Goal: Task Accomplishment & Management: Manage account settings

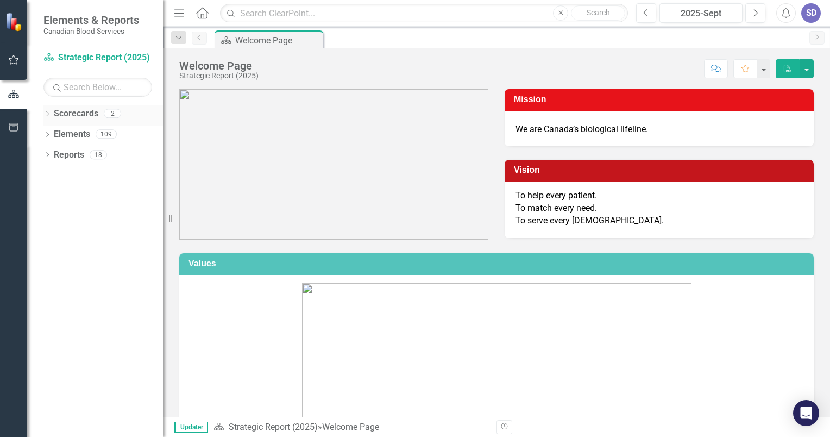
click at [46, 116] on icon "Dropdown" at bounding box center [47, 115] width 8 height 6
click at [78, 154] on link "Operational Report" at bounding box center [111, 155] width 103 height 13
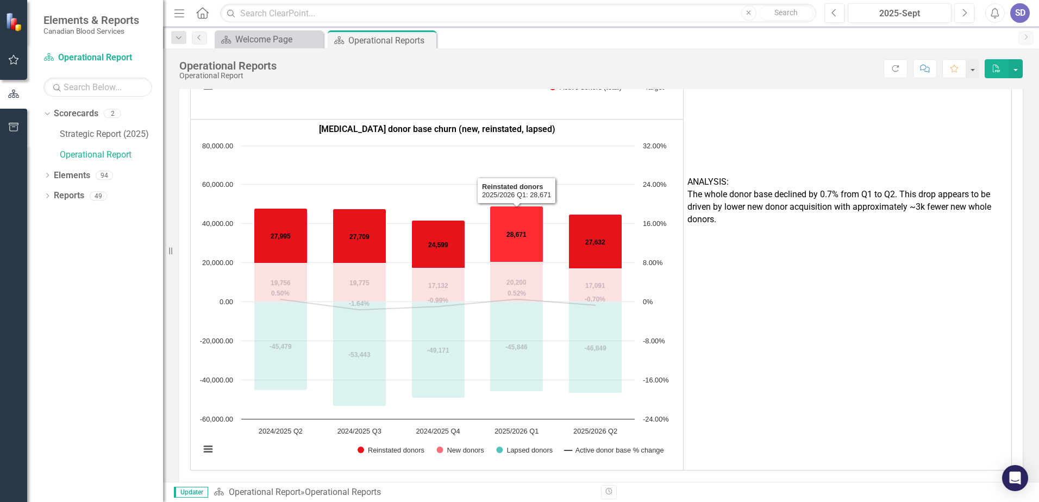
scroll to position [1863, 0]
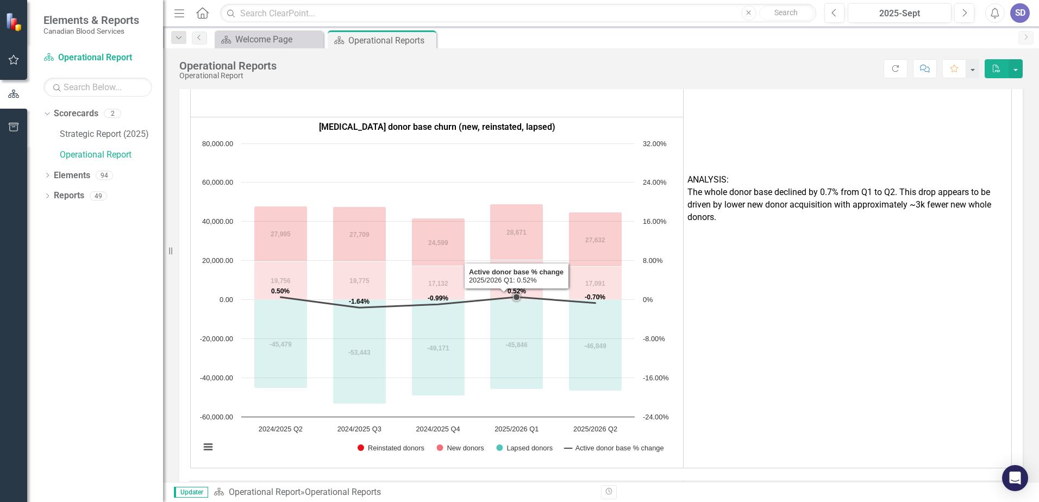
click at [521, 288] on text "0.52%" at bounding box center [517, 292] width 18 height 8
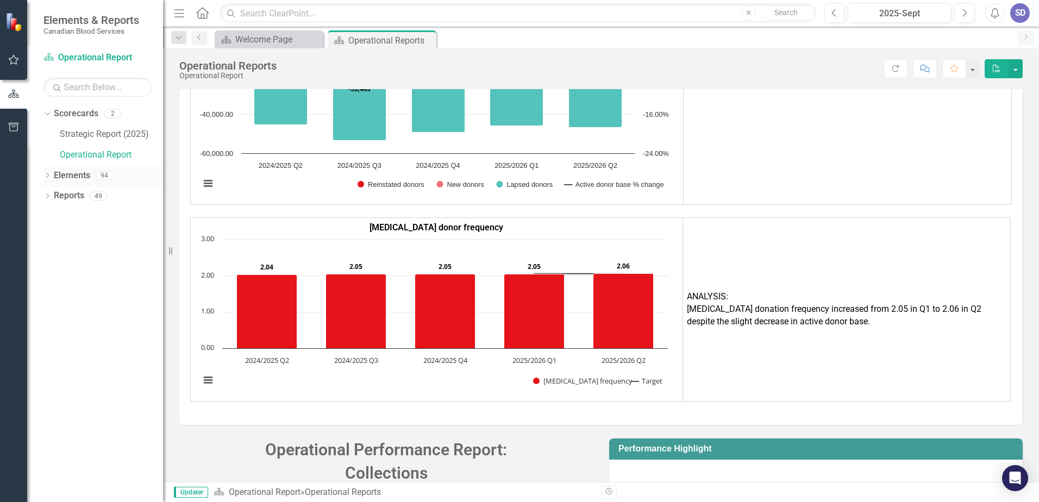
click at [47, 180] on div "Dropdown" at bounding box center [47, 176] width 8 height 9
click at [53, 211] on div "Dropdown Measure Measures 39" at bounding box center [106, 218] width 114 height 21
click at [53, 216] on icon "Dropdown" at bounding box center [53, 218] width 8 height 6
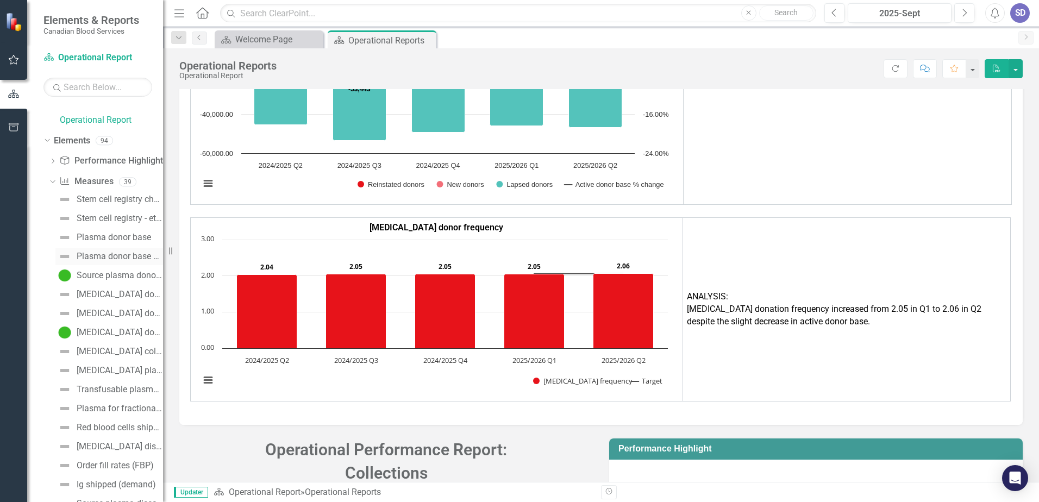
scroll to position [54, 0]
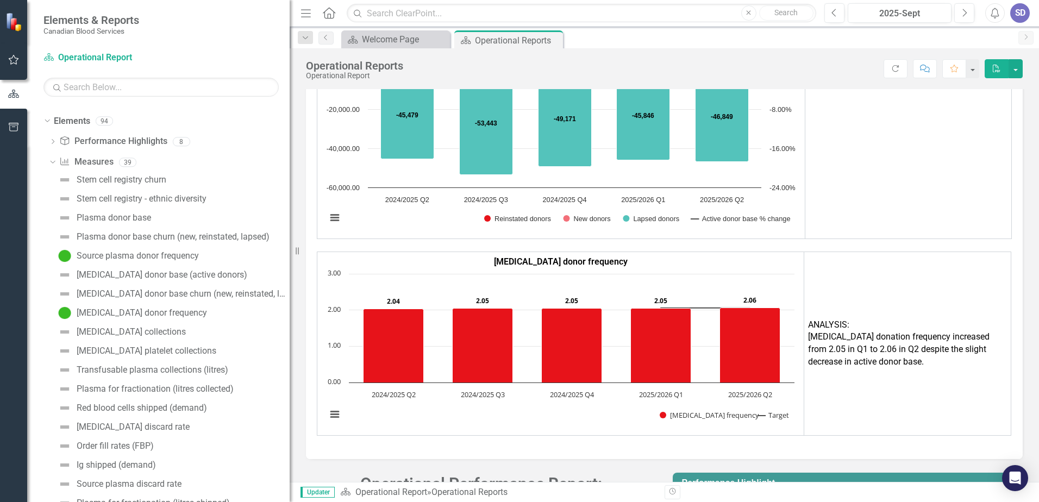
drag, startPoint x: 166, startPoint y: 270, endPoint x: 290, endPoint y: 280, distance: 124.3
click at [290, 280] on div "Resize" at bounding box center [294, 251] width 9 height 502
click at [131, 288] on link "[MEDICAL_DATA] donor base churn (new, reinstated, lapsed)" at bounding box center [172, 293] width 234 height 17
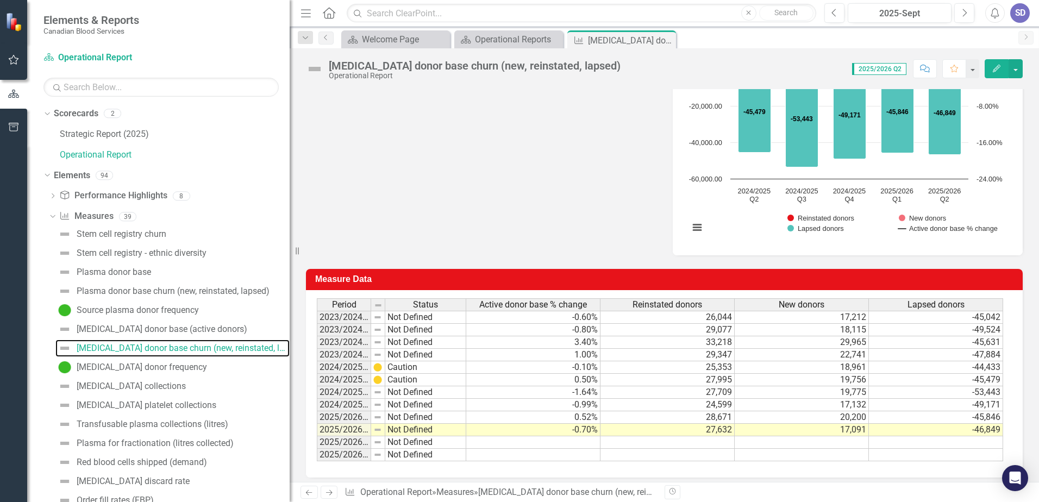
scroll to position [343, 0]
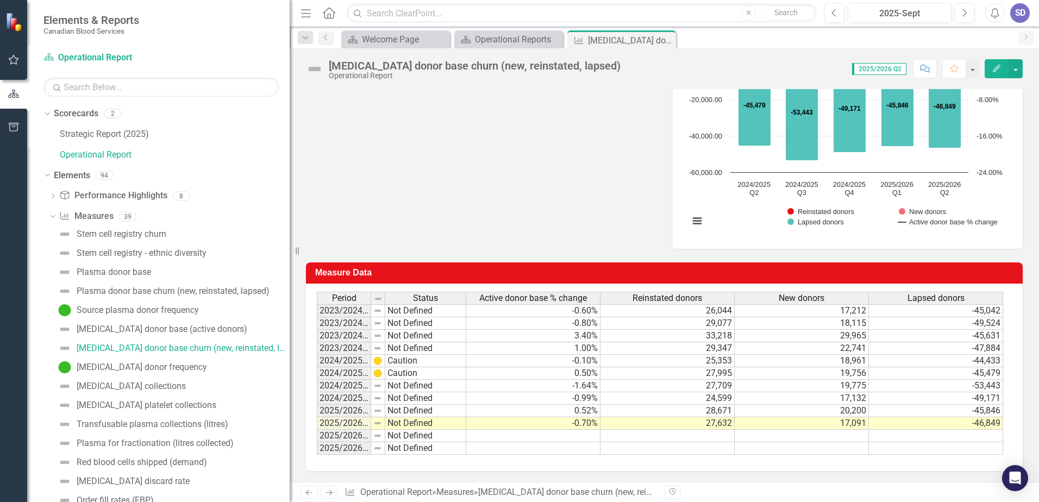
click at [589, 411] on td "0.52%" at bounding box center [533, 411] width 134 height 13
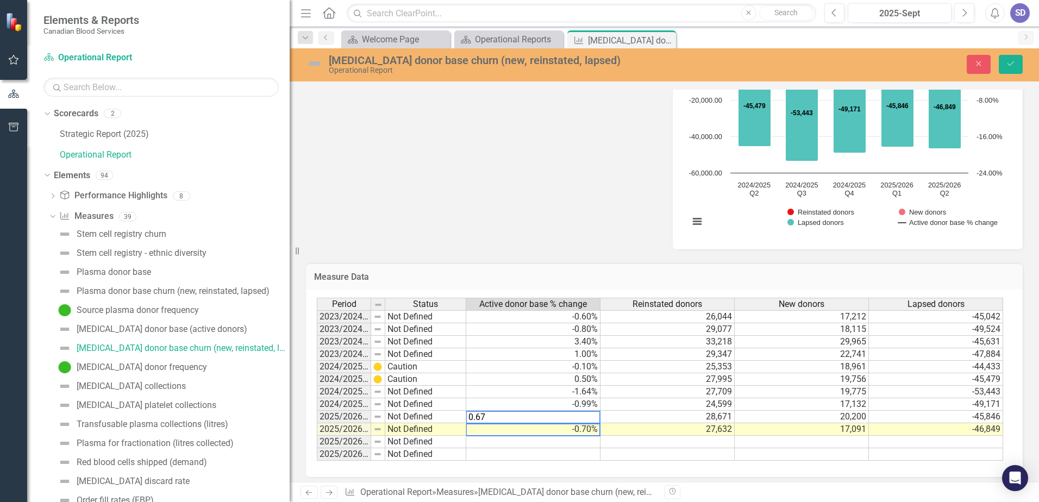
type textarea "-0.7"
click at [547, 431] on td "-0.70%" at bounding box center [533, 429] width 134 height 13
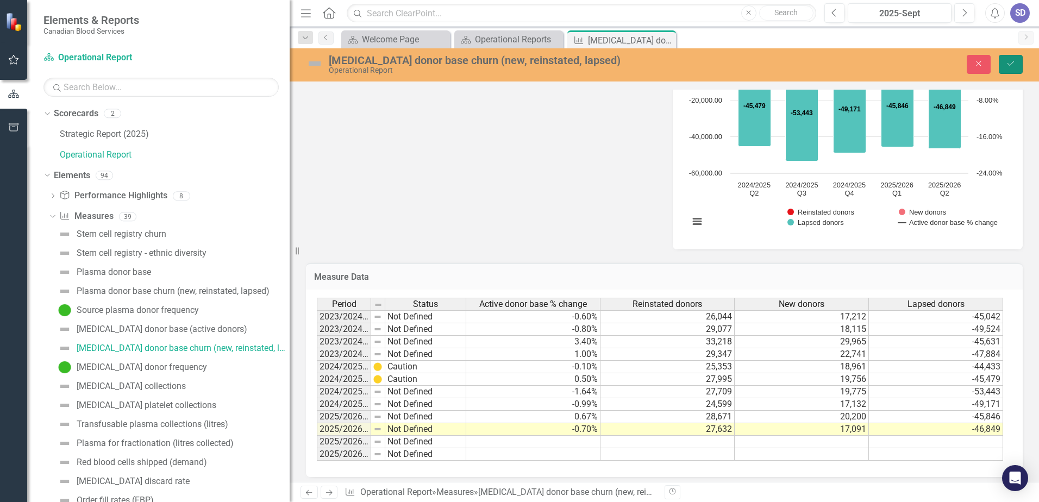
click at [830, 64] on icon "Save" at bounding box center [1011, 64] width 10 height 8
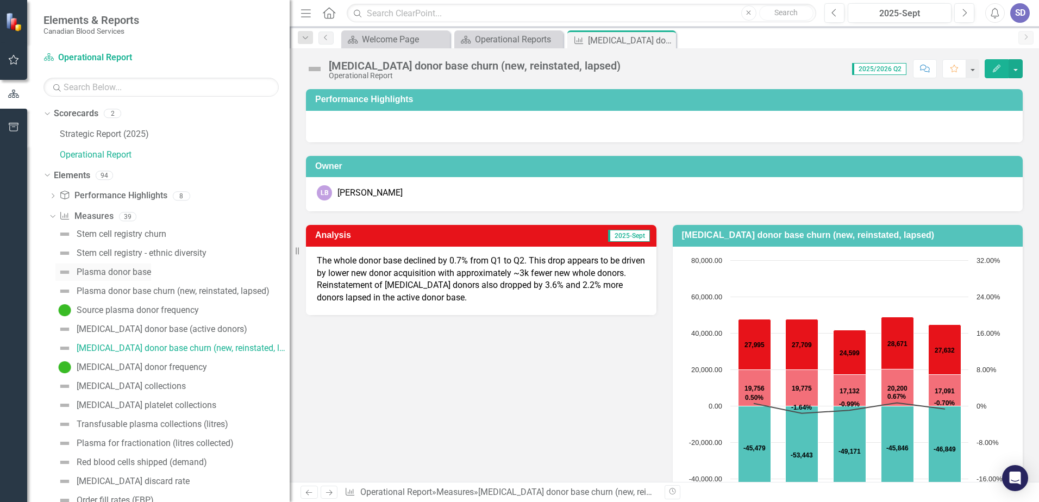
click at [128, 270] on div "Plasma donor base" at bounding box center [114, 272] width 74 height 10
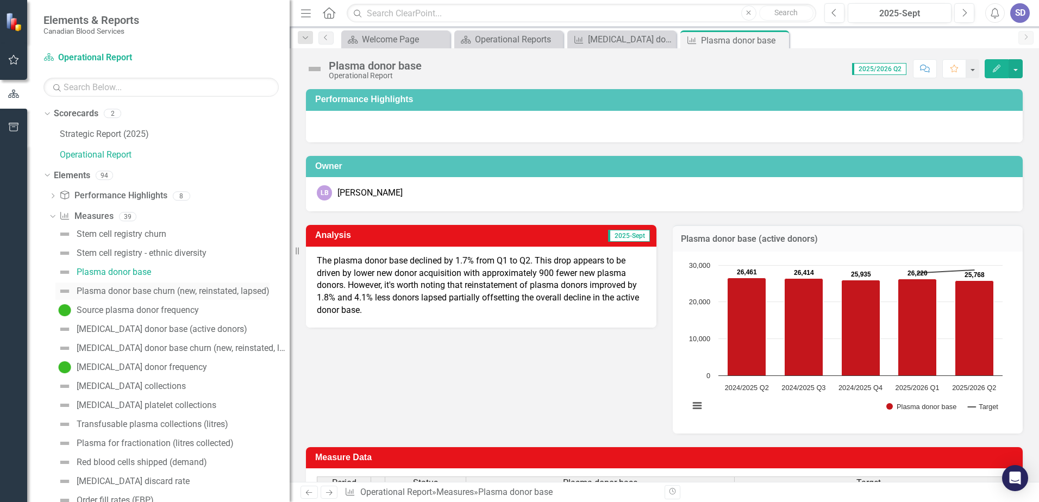
click at [150, 293] on div "Plasma donor base churn (new, reinstated, lapsed)" at bounding box center [173, 291] width 193 height 10
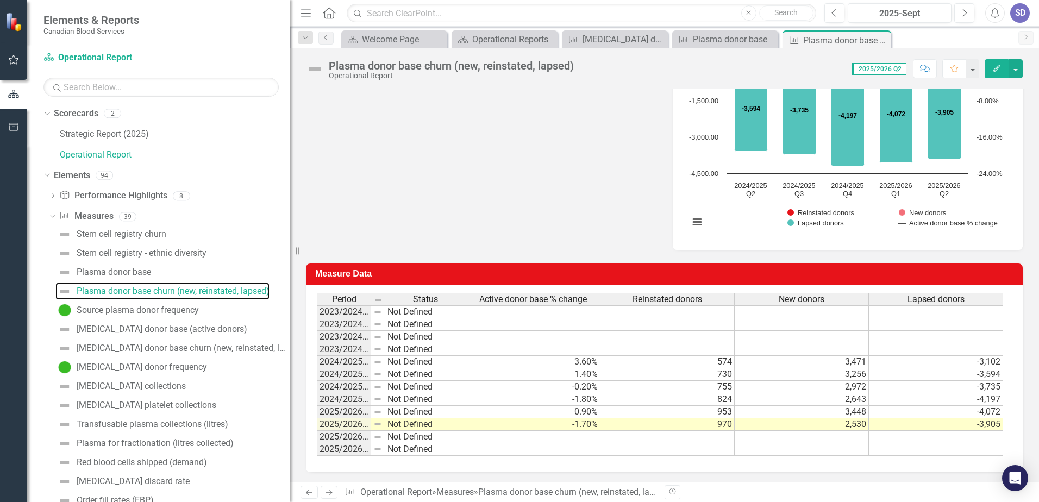
scroll to position [343, 0]
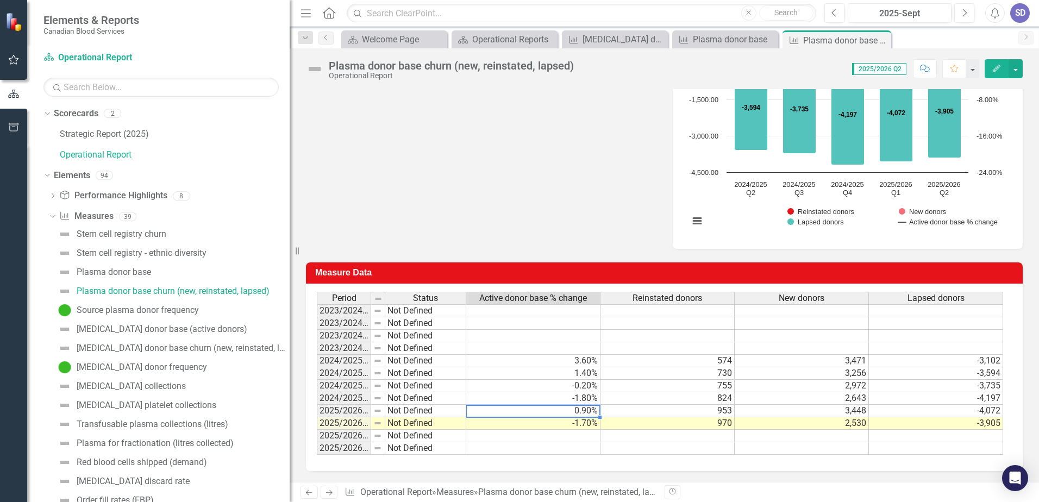
click at [584, 413] on td "0.90%" at bounding box center [533, 411] width 134 height 13
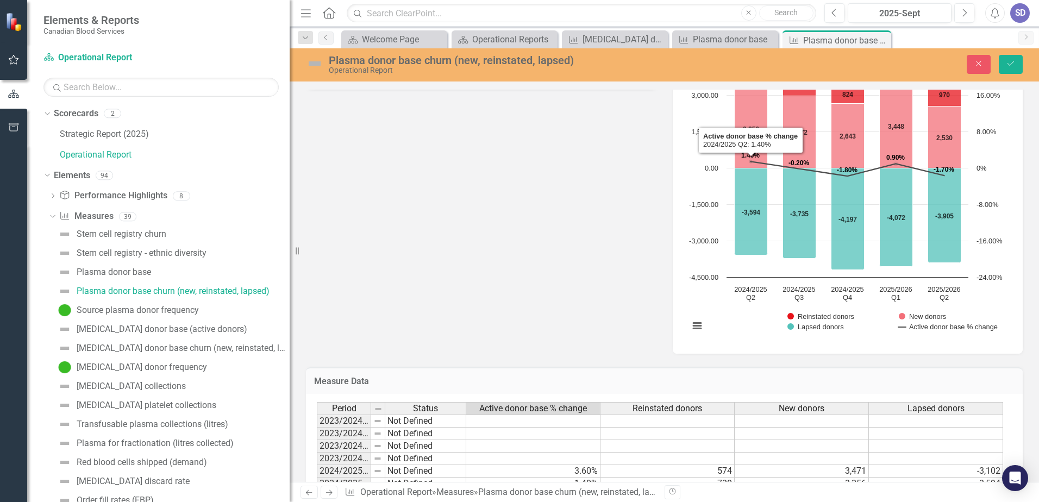
scroll to position [348, 0]
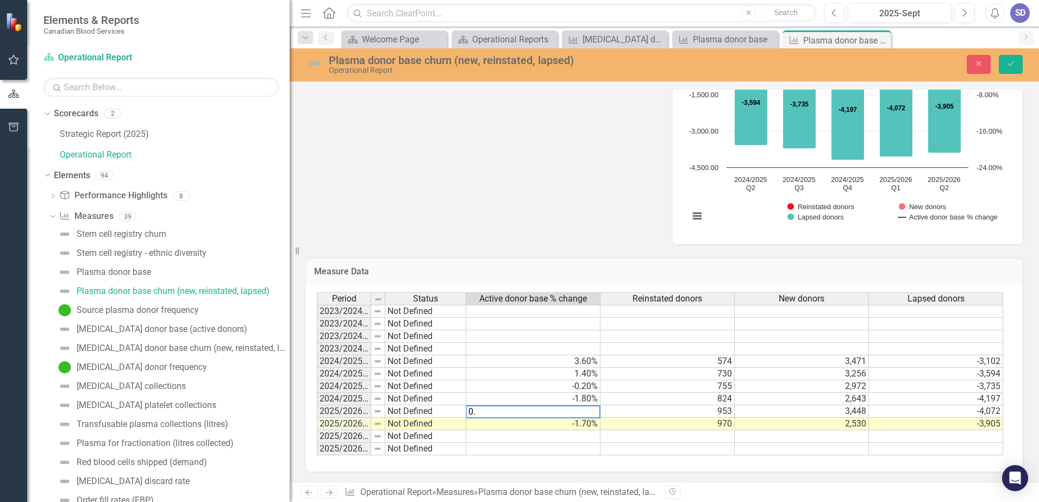
type textarea "0"
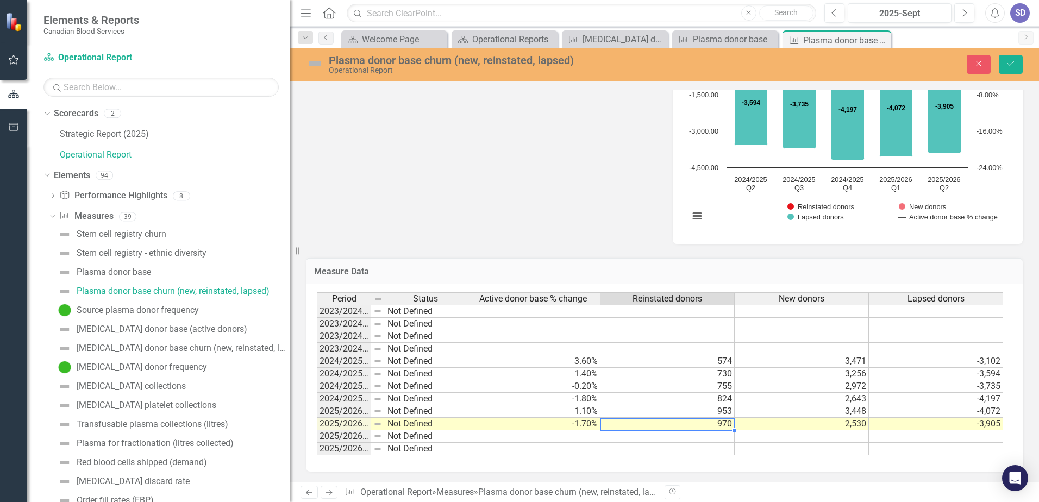
type textarea "970"
click at [610, 421] on td "970" at bounding box center [668, 424] width 134 height 13
click at [830, 70] on button "Save" at bounding box center [1011, 64] width 24 height 19
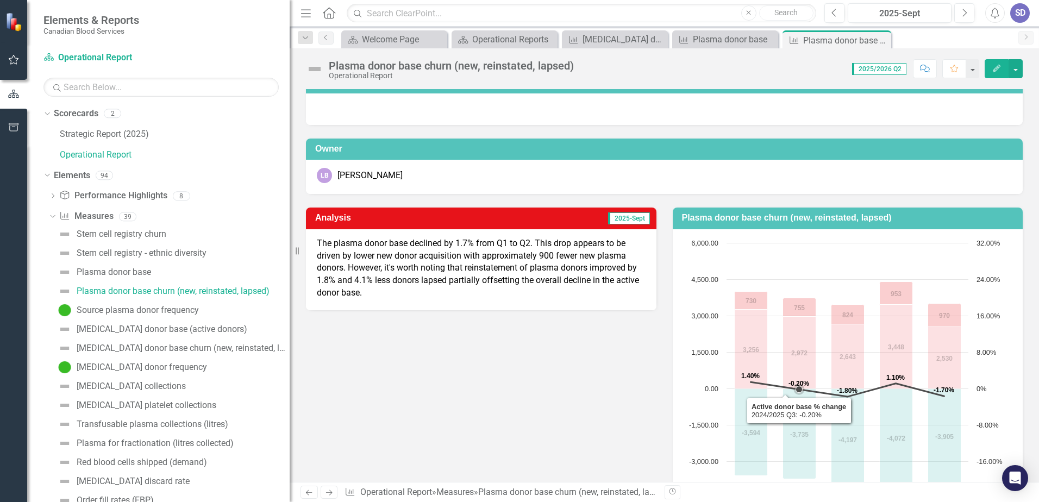
scroll to position [17, 0]
